Goal: Check status: Check status

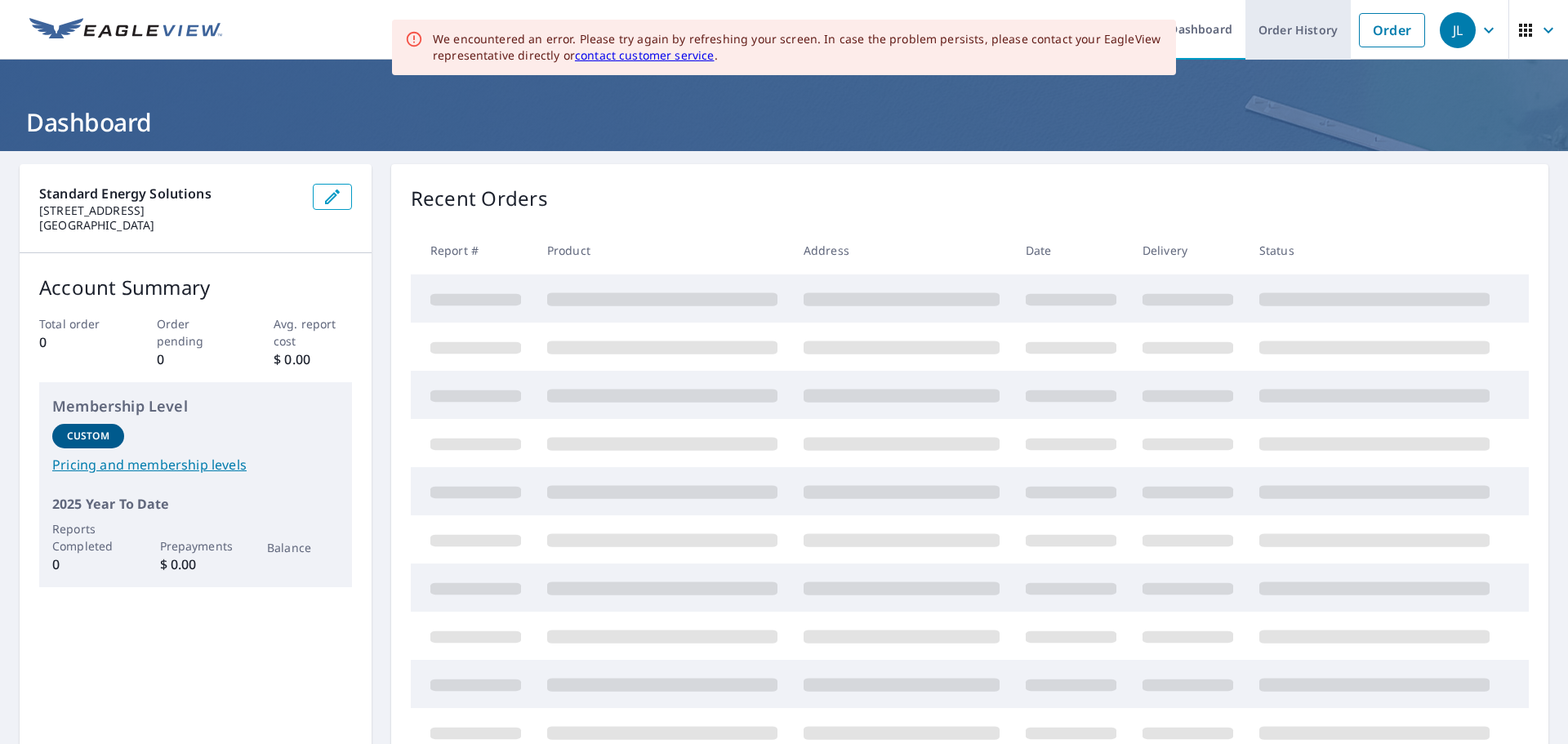
click at [1260, 32] on link "Order History" at bounding box center [1299, 30] width 106 height 60
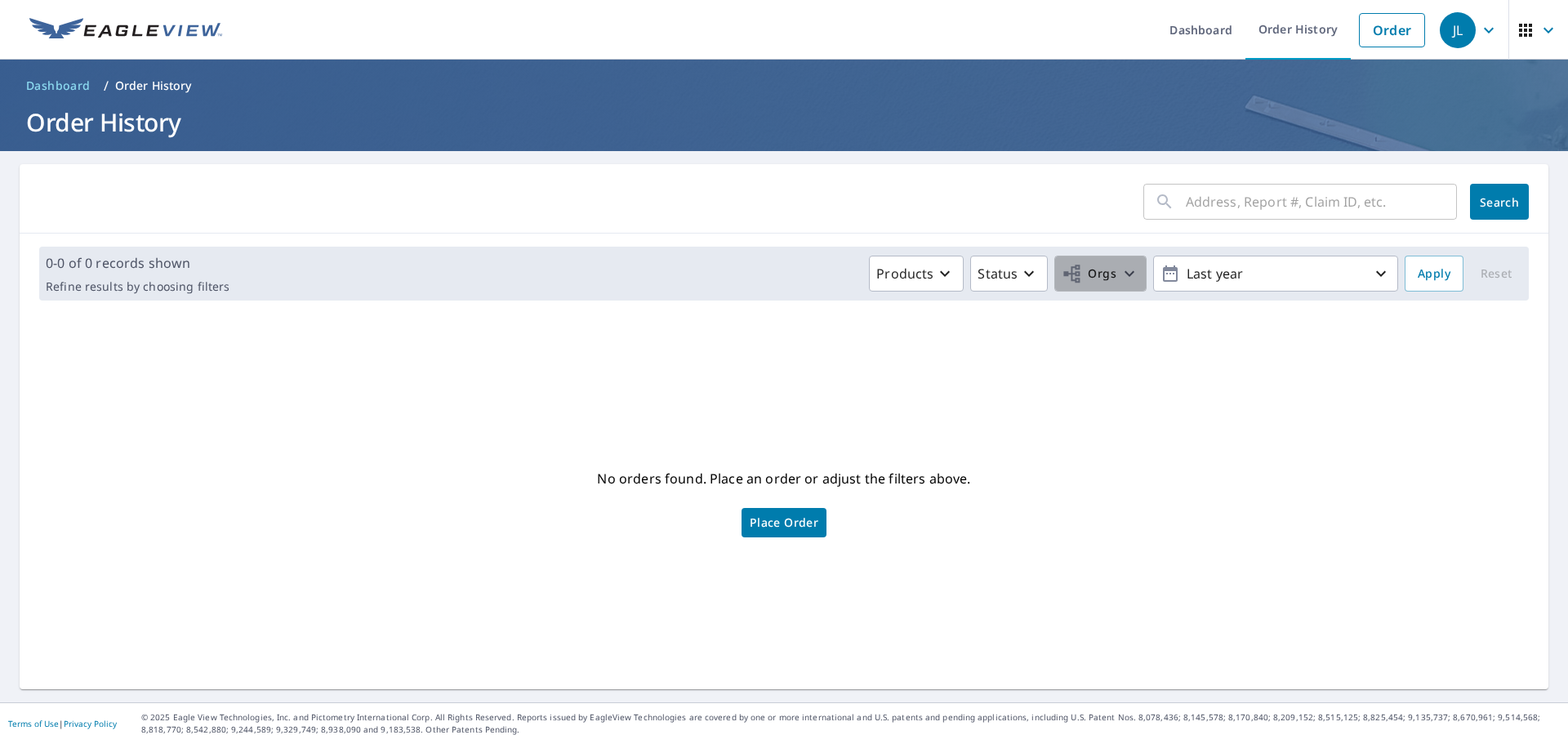
click at [1120, 277] on icon "button" at bounding box center [1130, 273] width 20 height 20
drag, startPoint x: 765, startPoint y: 370, endPoint x: 795, endPoint y: 361, distance: 31.3
click at [766, 369] on input "Standard Energy Solutions" at bounding box center [770, 368] width 20 height 20
checkbox input "true"
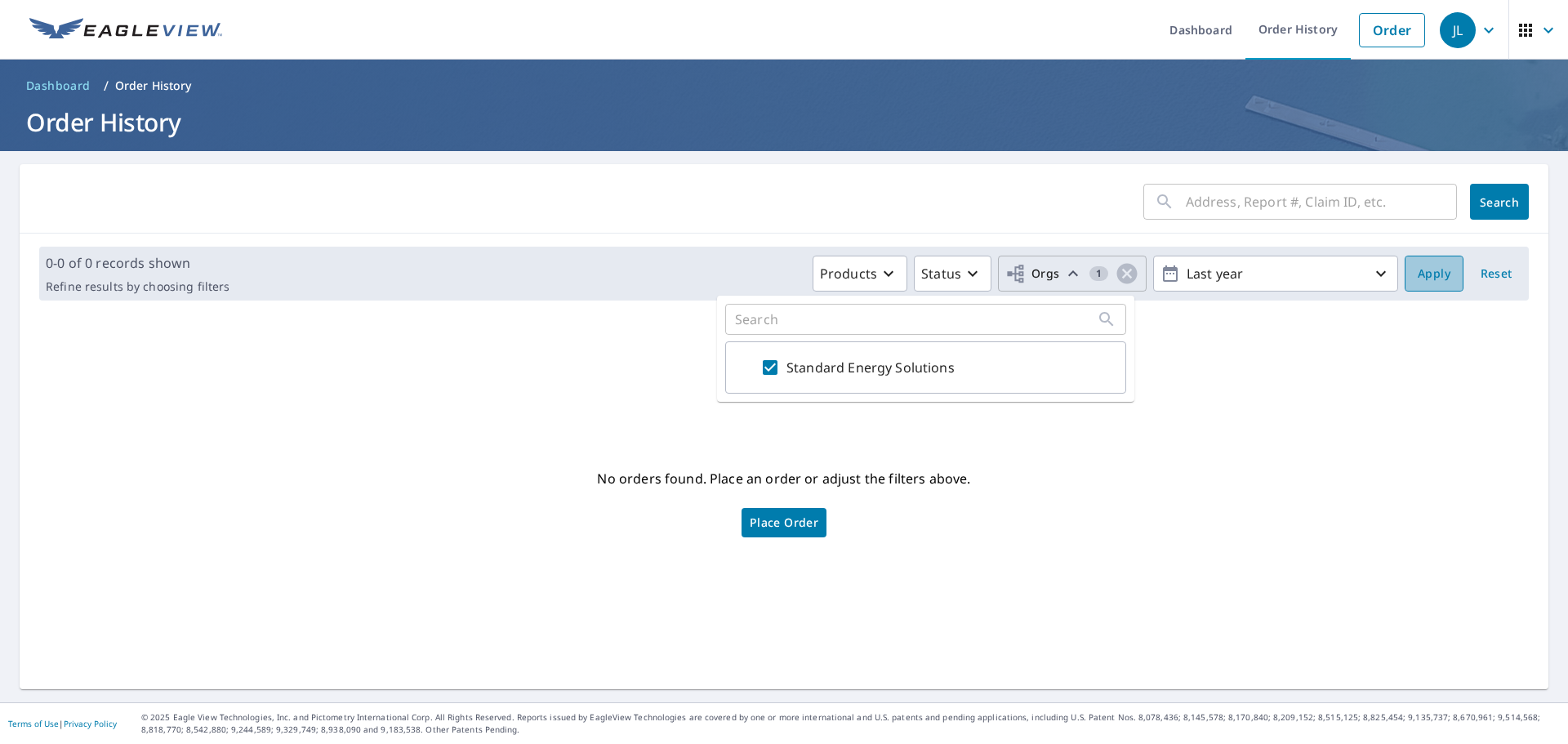
click at [1419, 271] on span "Apply" at bounding box center [1433, 273] width 33 height 20
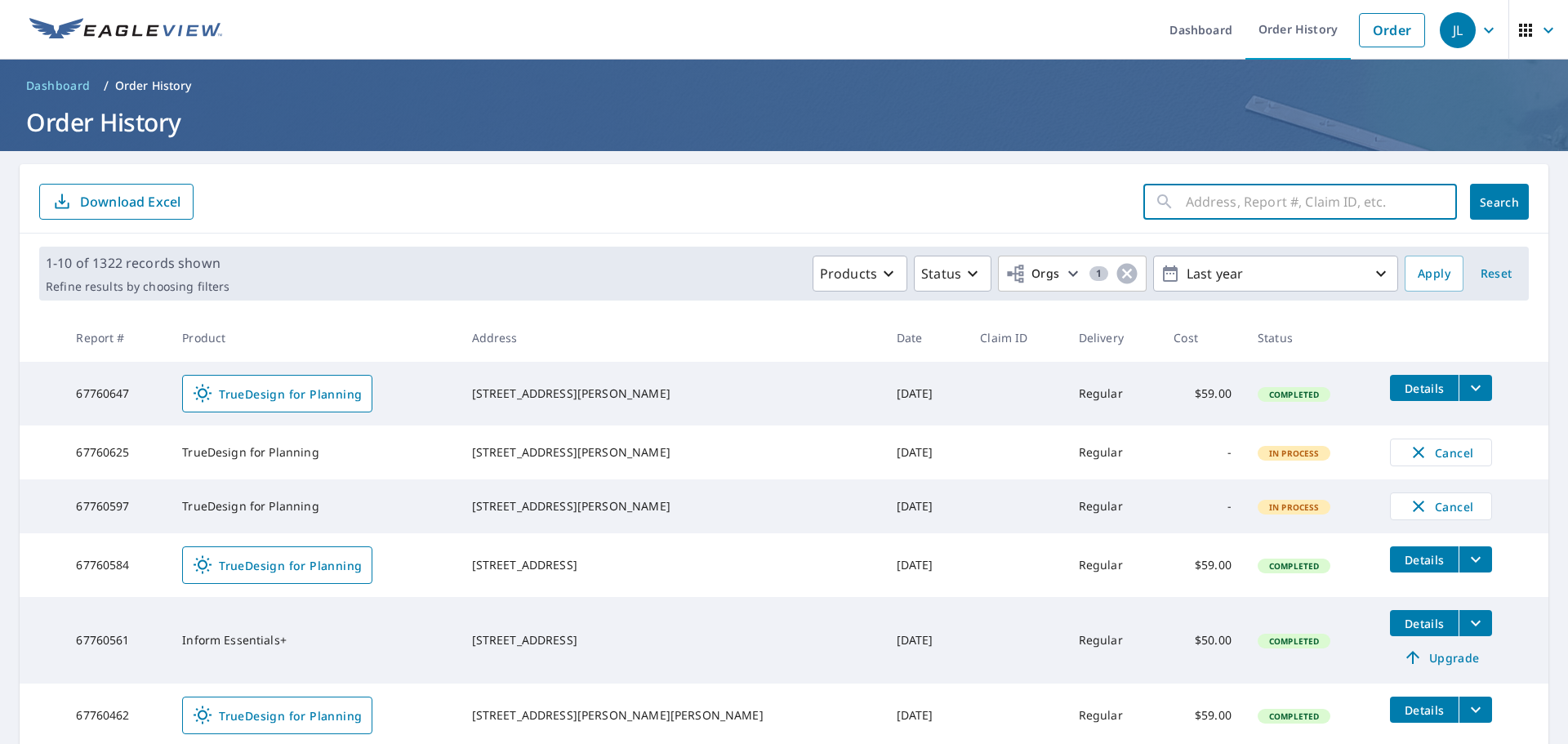
click at [1239, 200] on input "text" at bounding box center [1322, 201] width 271 height 46
paste input "67658759"
type input "67658759"
click at [1495, 206] on span "Search" at bounding box center [1499, 202] width 33 height 16
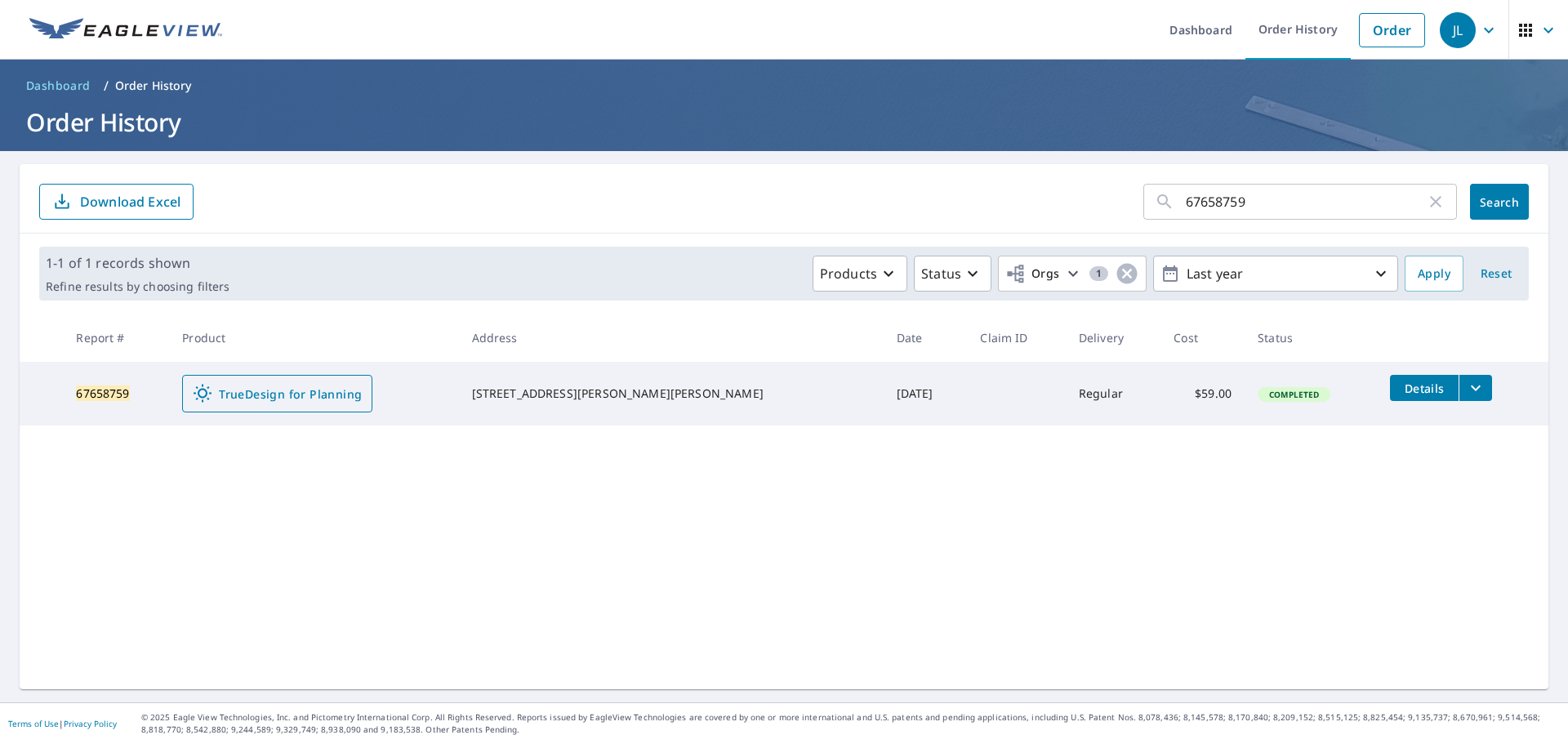
click at [281, 376] on link "TrueDesign for Planning" at bounding box center [277, 394] width 191 height 38
